Goal: Browse casually

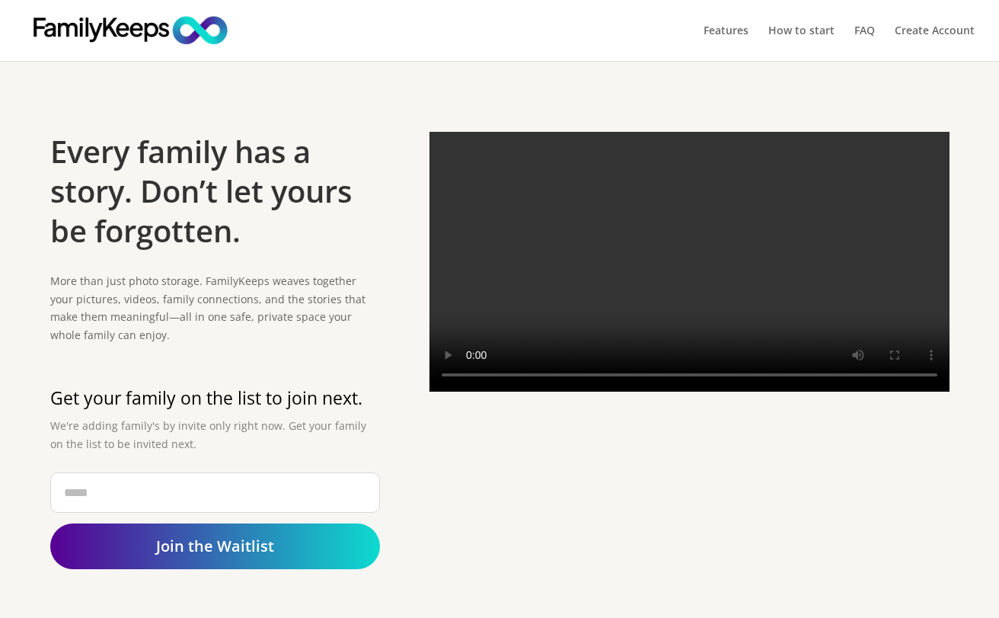
click at [688, 280] on video at bounding box center [690, 262] width 520 height 260
click at [475, 391] on video at bounding box center [690, 262] width 520 height 260
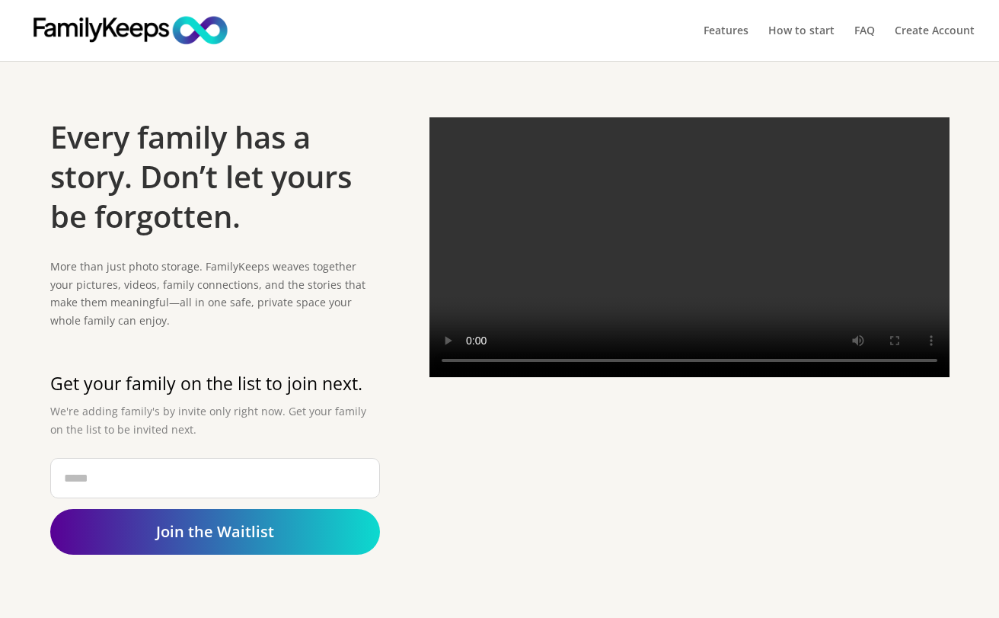
scroll to position [8, 0]
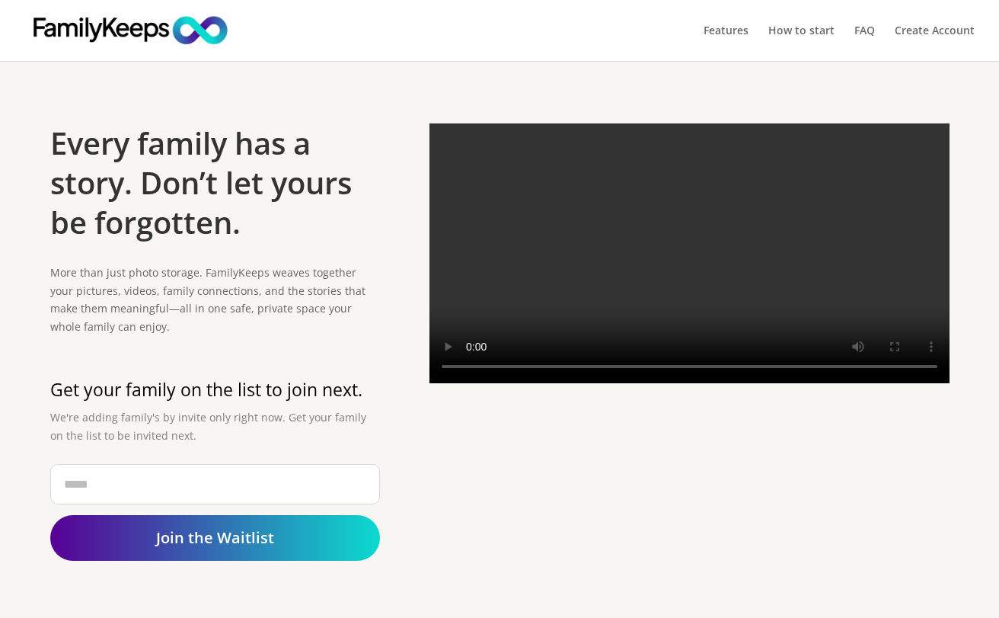
click at [680, 522] on div "Every family has a story. Don’t let yours be forgotten. More than just photo st…" at bounding box center [499, 351] width 899 height 497
drag, startPoint x: 596, startPoint y: 398, endPoint x: 514, endPoint y: 399, distance: 81.5
click at [516, 383] on video at bounding box center [690, 253] width 520 height 260
click at [452, 383] on video at bounding box center [690, 253] width 520 height 260
click at [474, 383] on video at bounding box center [690, 253] width 520 height 260
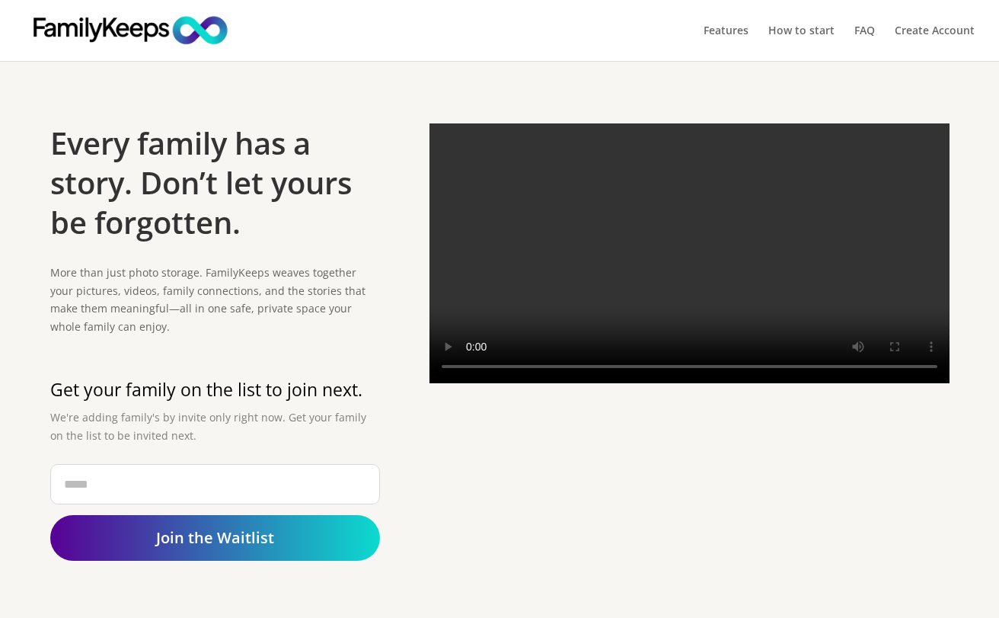
click at [474, 383] on video at bounding box center [690, 253] width 520 height 260
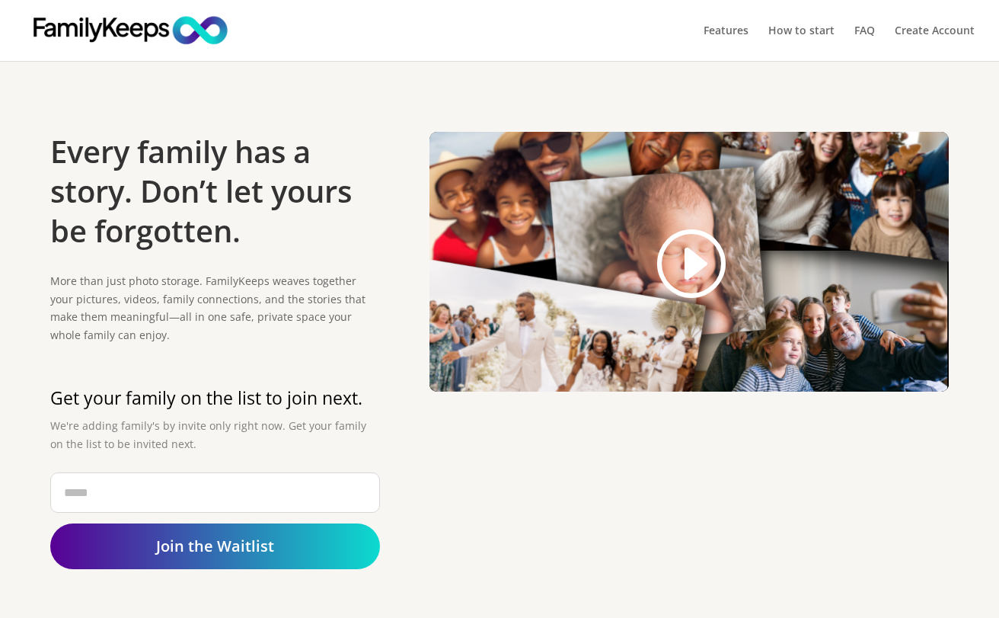
click at [690, 280] on link at bounding box center [689, 263] width 73 height 77
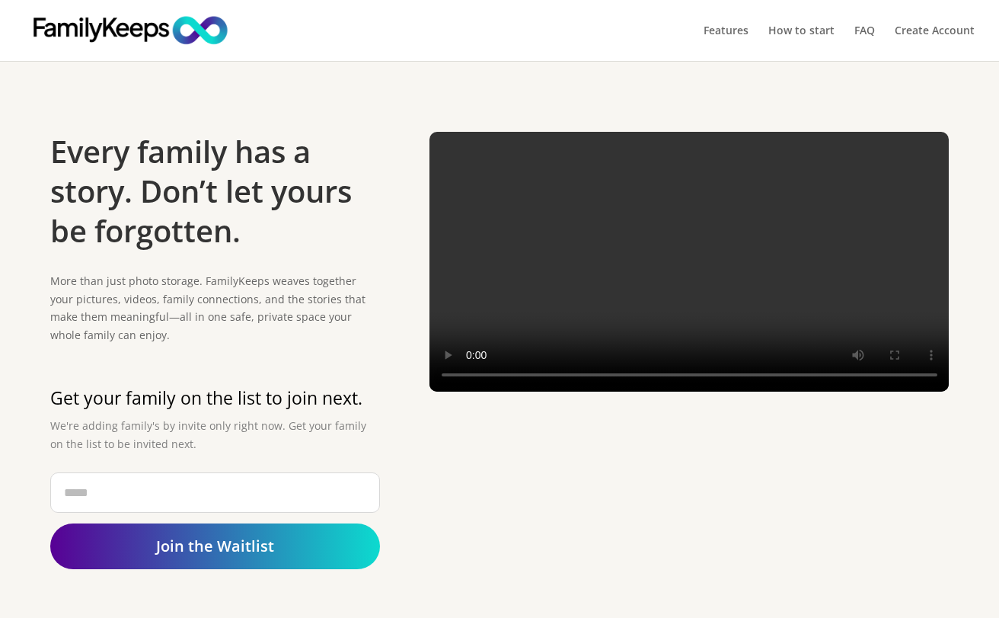
click at [475, 391] on video at bounding box center [690, 262] width 520 height 260
